Goal: Check status: Check status

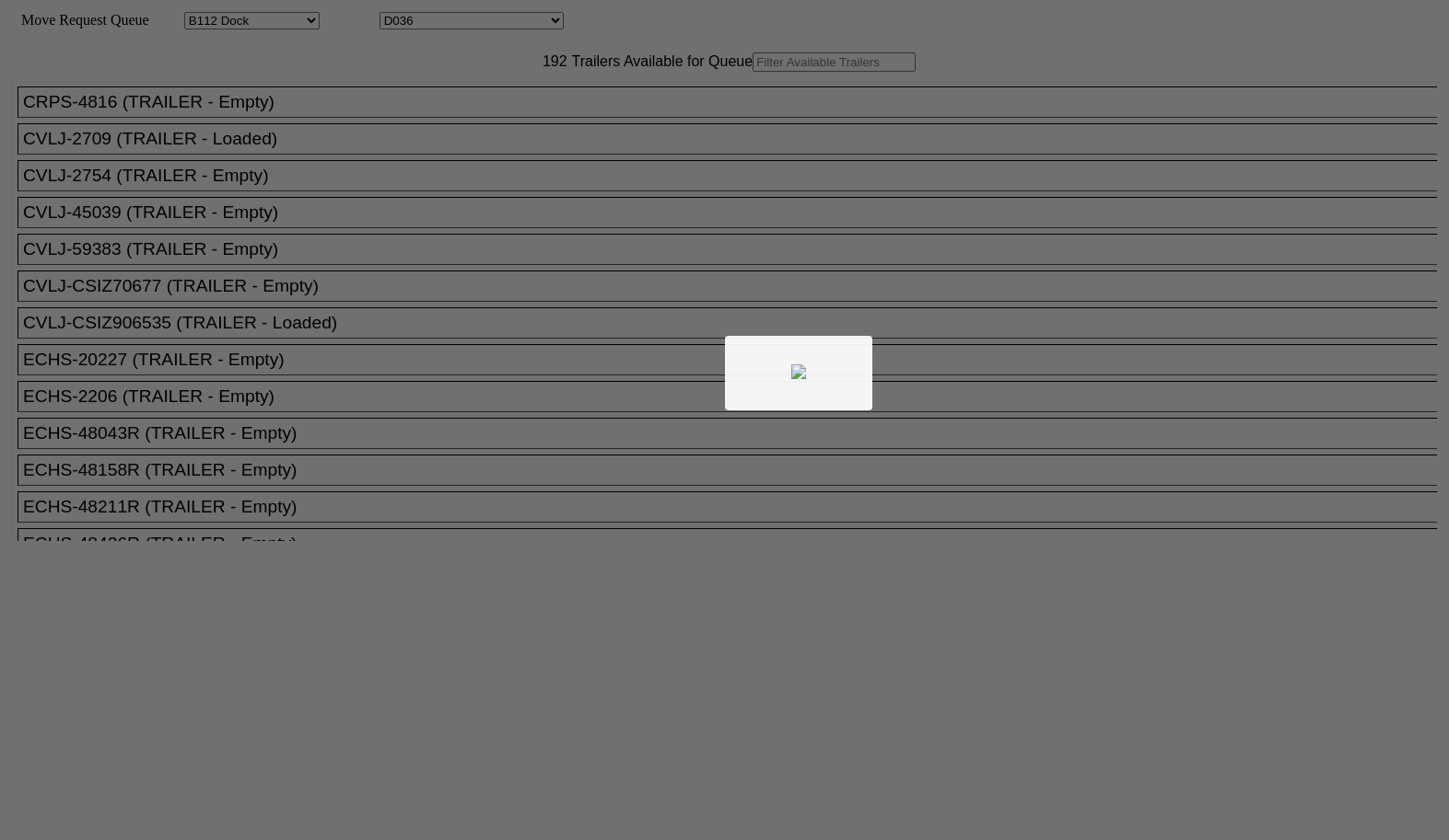
select select "121"
select select "3282"
click at [529, 104] on div at bounding box center [724, 420] width 1449 height 840
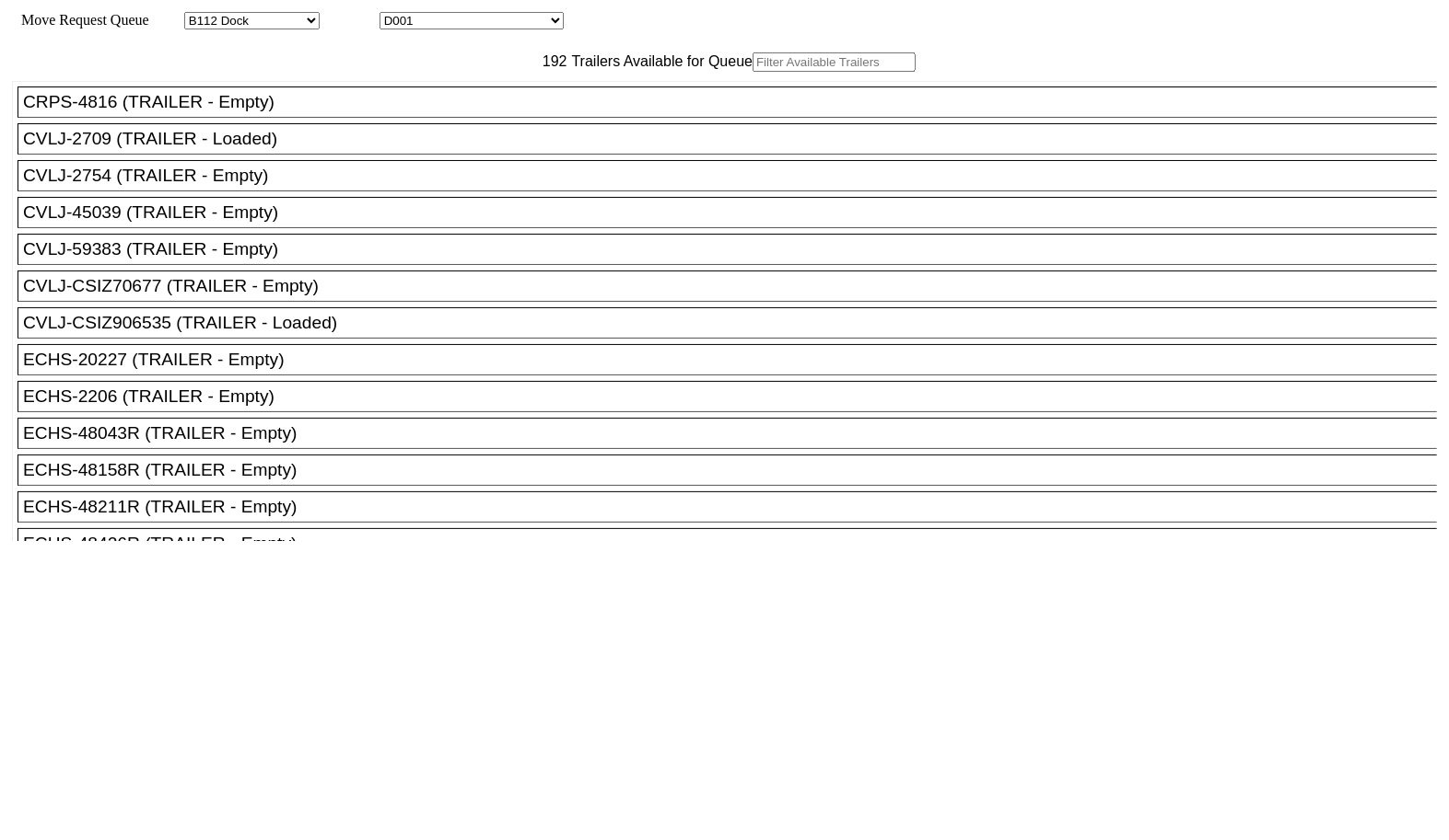
click at [752, 72] on input "text" at bounding box center [833, 62] width 163 height 19
paste input "GMEP53239"
type input "GMEP53239"
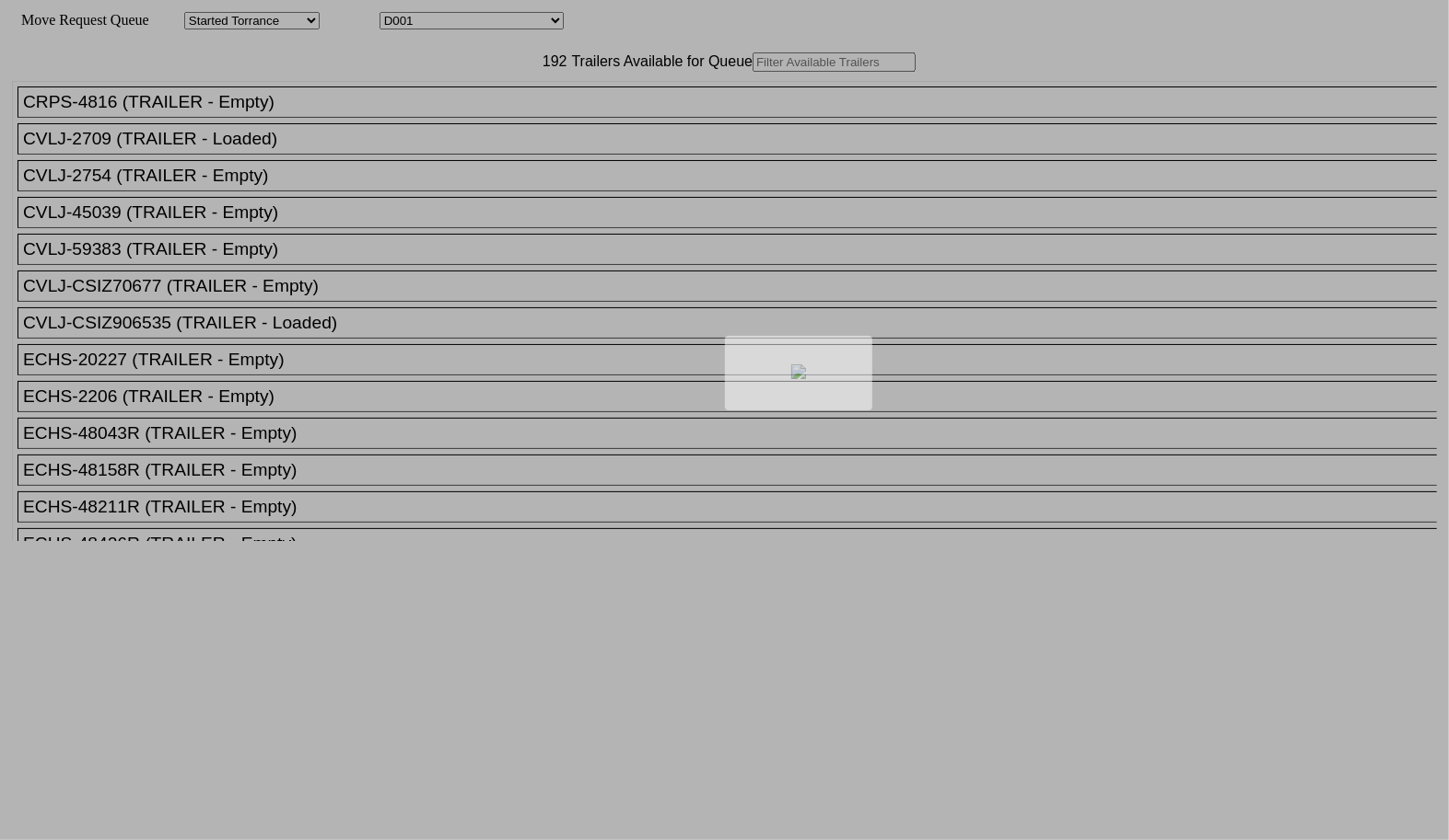
click at [461, 106] on body "Move Request Queue Area Started Torrance Lost Torrance Appt Torrance Bobtail B1…" at bounding box center [724, 311] width 1434 height 606
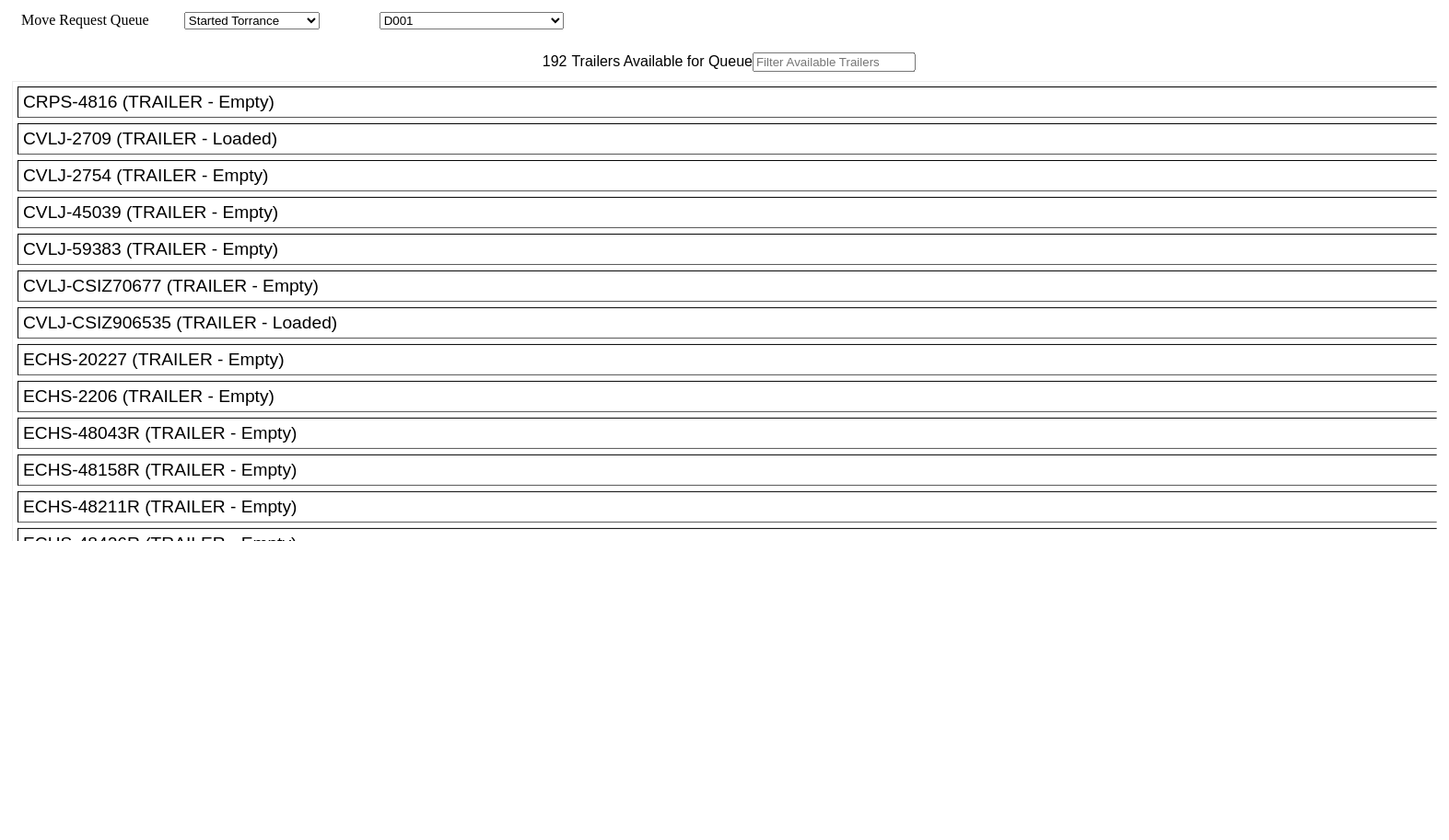
click at [752, 72] on input "text" at bounding box center [833, 62] width 163 height 19
paste input "GMEP53239"
type input "GMEP53239"
